Goal: Task Accomplishment & Management: Manage account settings

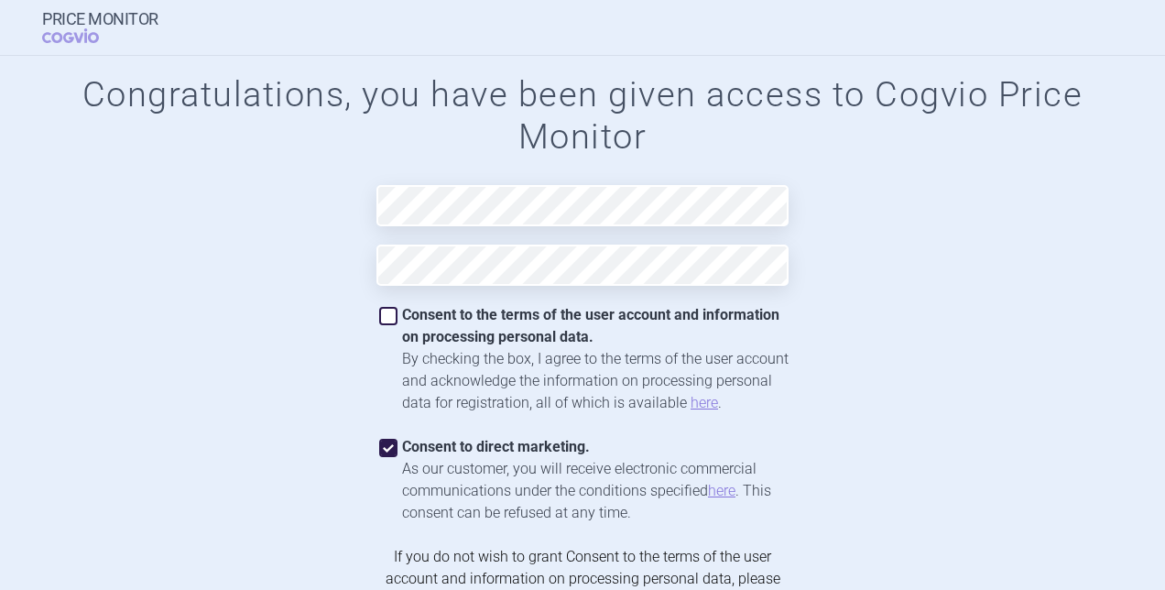
click at [381, 315] on span at bounding box center [388, 316] width 18 height 18
checkbox input "true"
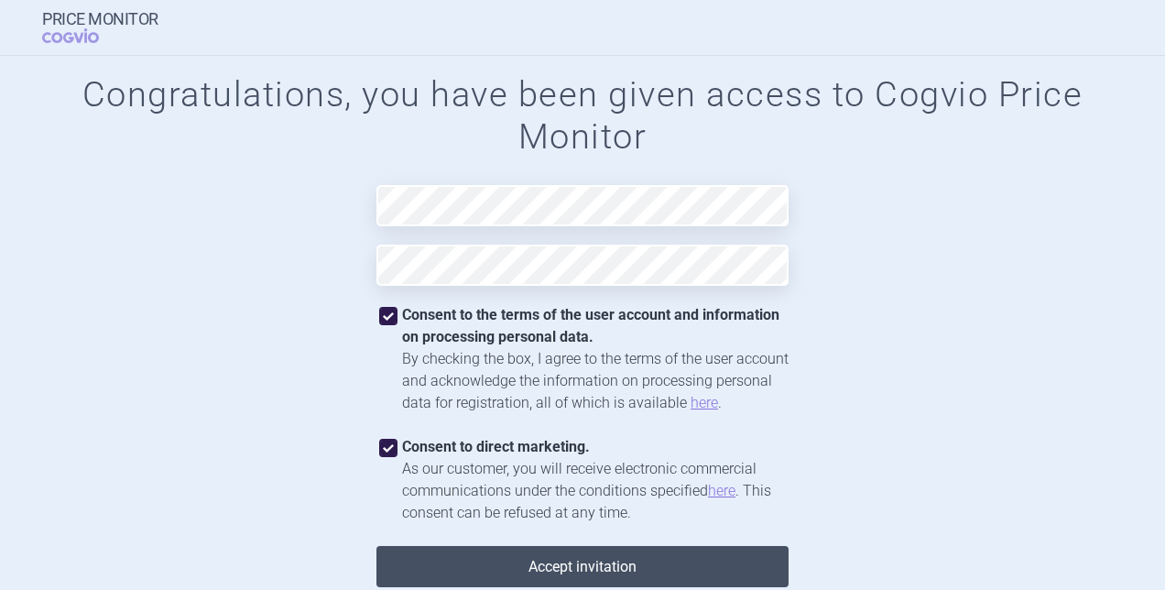
click at [665, 565] on button "Accept invitation" at bounding box center [582, 566] width 412 height 41
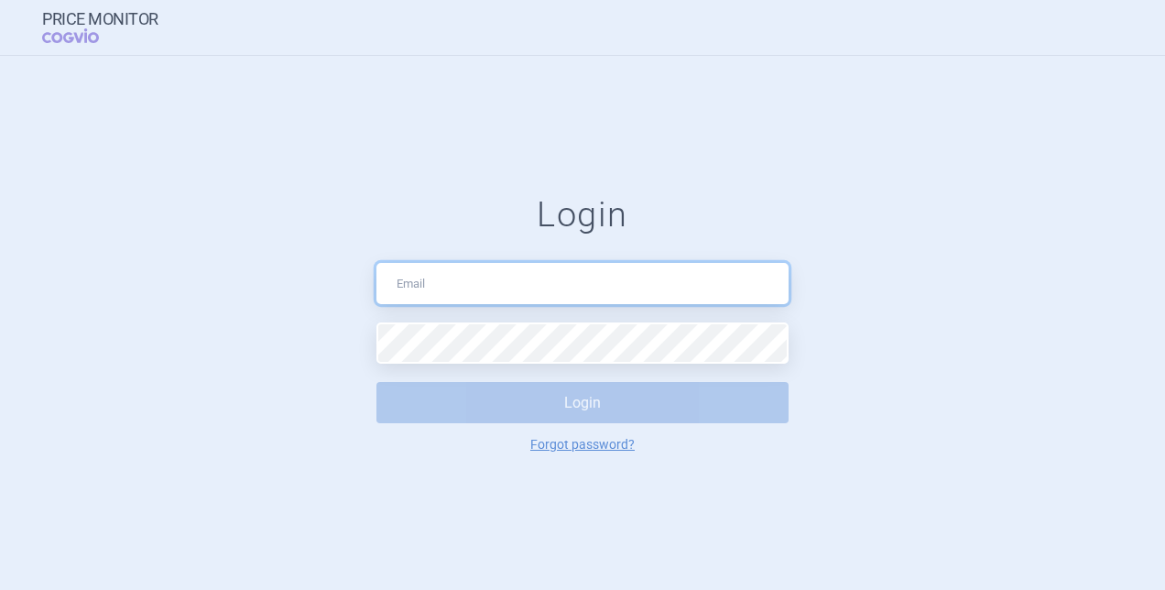
click at [666, 277] on input "text" at bounding box center [582, 283] width 412 height 41
type input "[PERSON_NAME][EMAIL_ADDRESS][DOMAIN_NAME]"
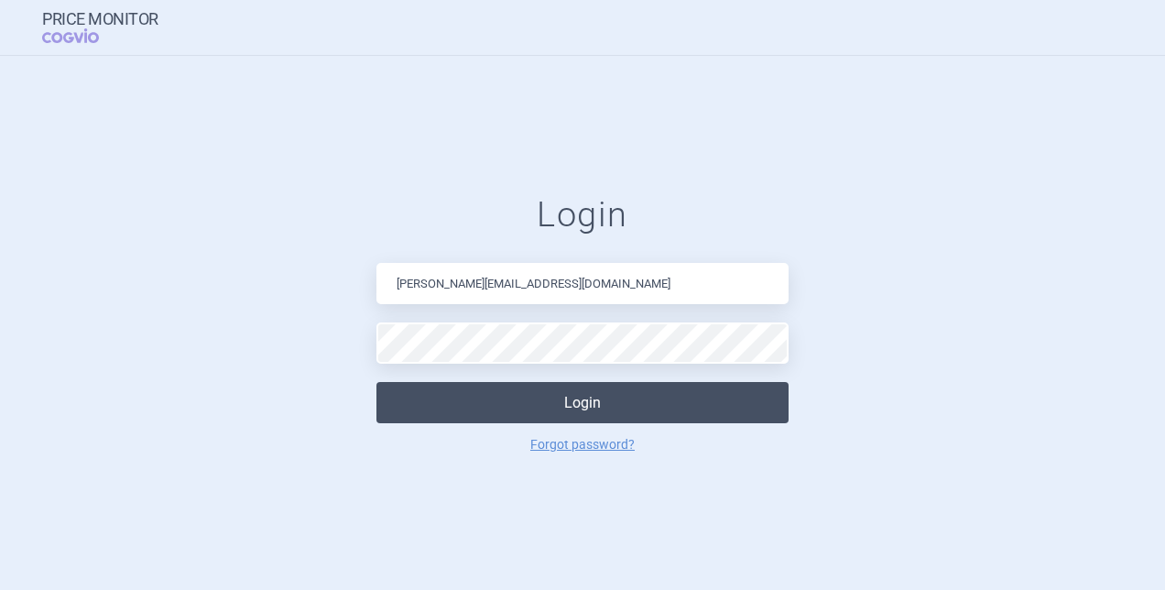
click at [671, 392] on button "Login" at bounding box center [582, 402] width 412 height 41
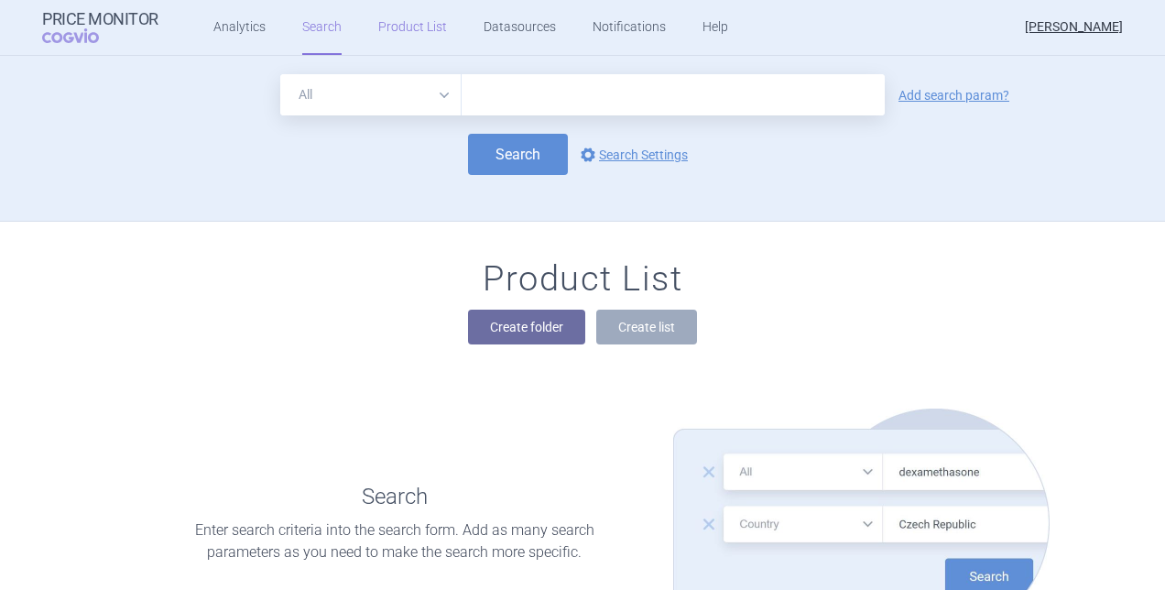
click at [423, 31] on link "Product List" at bounding box center [412, 27] width 69 height 55
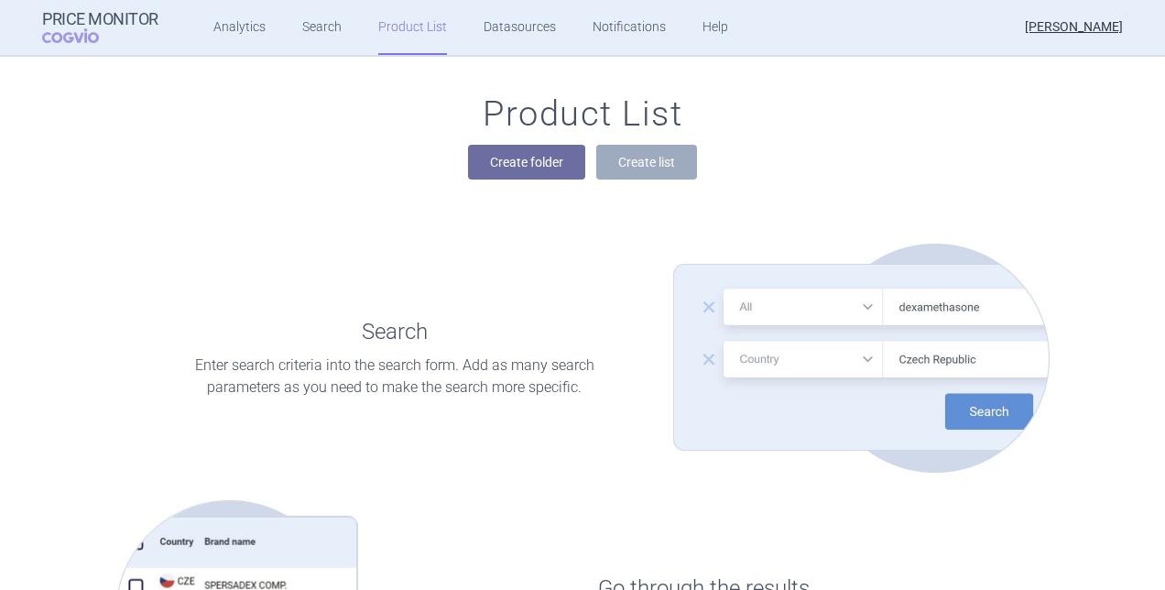
click at [907, 299] on img at bounding box center [861, 358] width 376 height 229
click at [870, 362] on img at bounding box center [861, 358] width 376 height 229
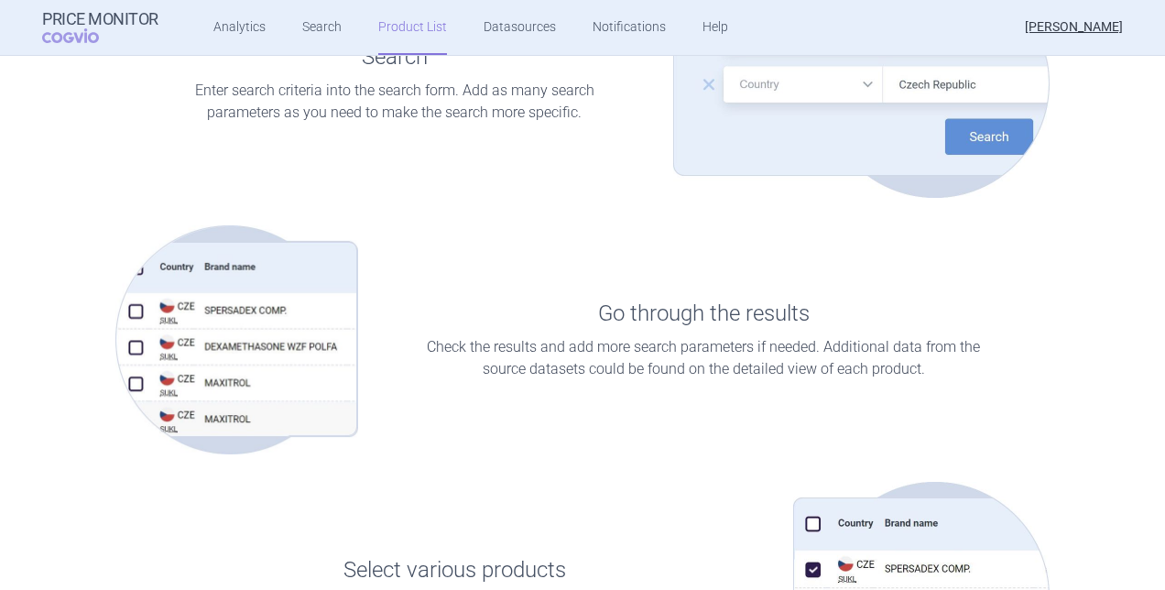
scroll to position [0, 0]
